Goal: Transaction & Acquisition: Purchase product/service

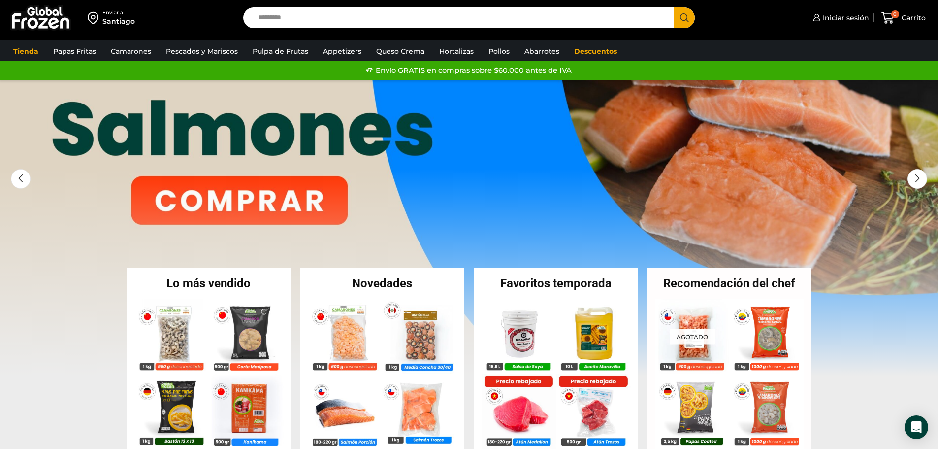
drag, startPoint x: 52, startPoint y: 17, endPoint x: 81, endPoint y: 39, distance: 36.2
click at [52, 17] on img at bounding box center [41, 18] width 62 height 26
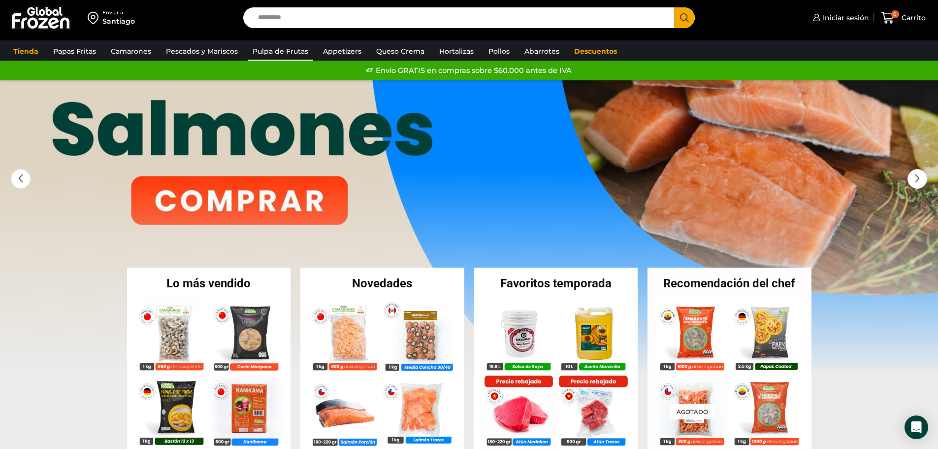
click at [289, 52] on link "Pulpa de Frutas" at bounding box center [281, 51] width 66 height 19
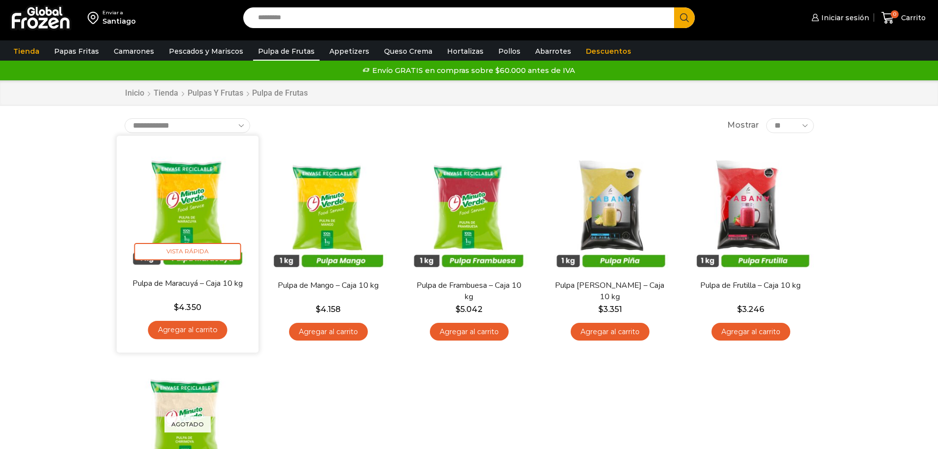
click at [190, 206] on img at bounding box center [187, 206] width 127 height 127
